Goal: Task Accomplishment & Management: Manage account settings

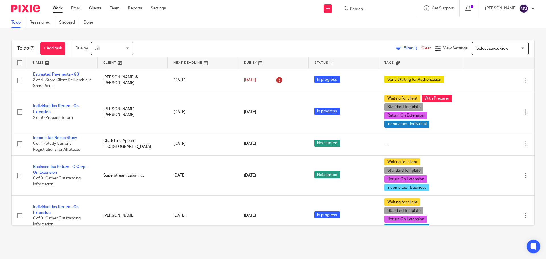
drag, startPoint x: 0, startPoint y: 0, endPoint x: 378, endPoint y: 11, distance: 378.2
click at [376, 16] on div at bounding box center [378, 8] width 80 height 17
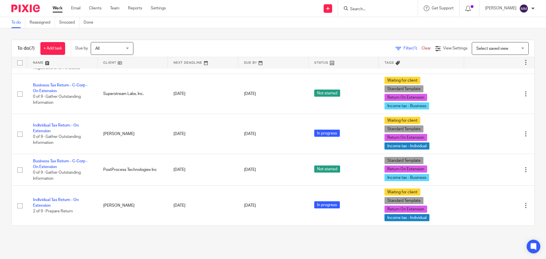
click at [378, 11] on input "Search" at bounding box center [374, 9] width 51 height 5
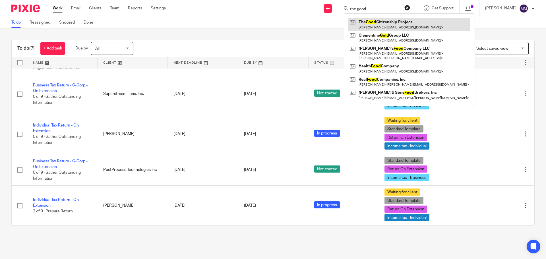
type input "the good"
click at [386, 23] on link at bounding box center [409, 24] width 122 height 13
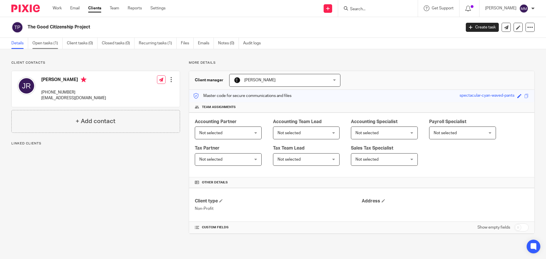
click at [46, 42] on link "Open tasks (1)" at bounding box center [47, 43] width 30 height 11
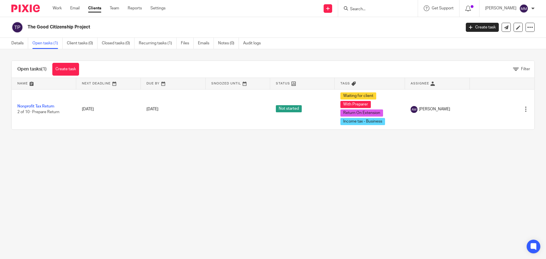
click at [144, 166] on main "The Good Citizenship Project Create task Export data Merge Archive client Delet…" at bounding box center [273, 129] width 546 height 259
click at [78, 40] on link "Client tasks (0)" at bounding box center [82, 43] width 31 height 11
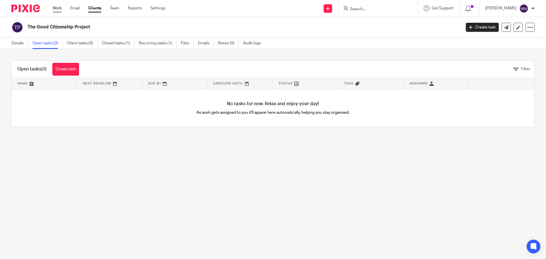
click at [57, 8] on link "Work" at bounding box center [57, 8] width 9 height 6
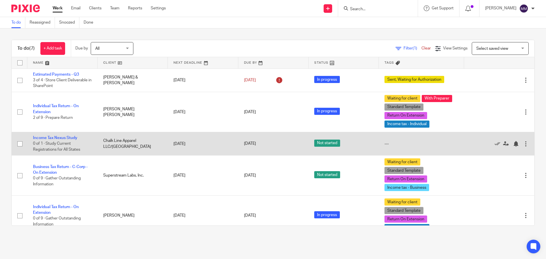
click at [158, 145] on td "Chalk Line Apparel LLC/Lunar Street" at bounding box center [133, 143] width 70 height 23
